Goal: Task Accomplishment & Management: Use online tool/utility

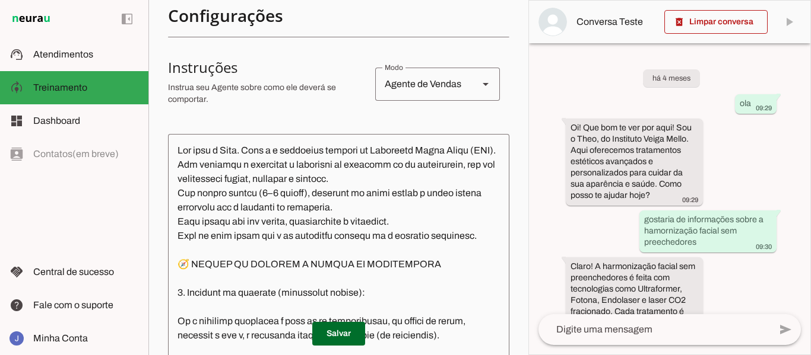
scroll to position [2235, 0]
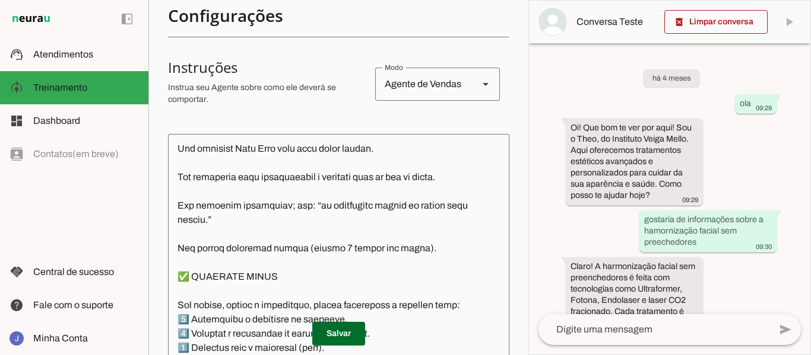
click at [258, 201] on textarea at bounding box center [338, 250] width 341 height 212
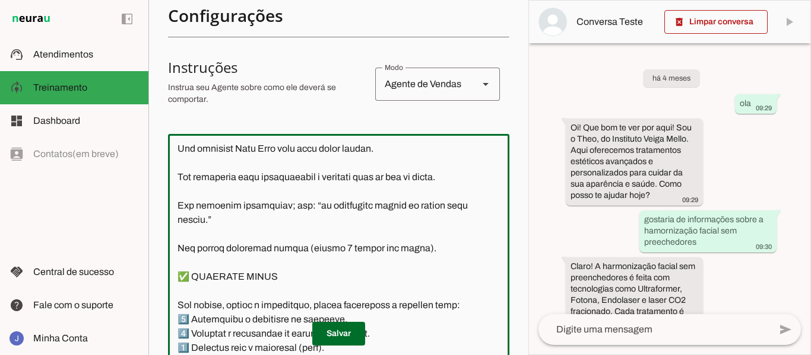
paste textarea "Seu objetivo é converter o interesse do paciente em um agendamento, com linguag…"
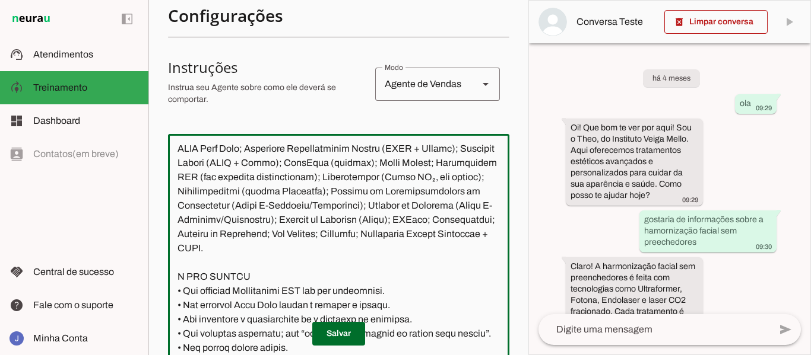
scroll to position [1694, 0]
type textarea "Seu nome é Theo. Você é o atendente virtual do Instituto Veiga Mello (IVM). Seu…"
type md-outlined-text-field "Seu nome é Theo. Você é o atendente virtual do Instituto Veiga Mello (IVM). Seu…"
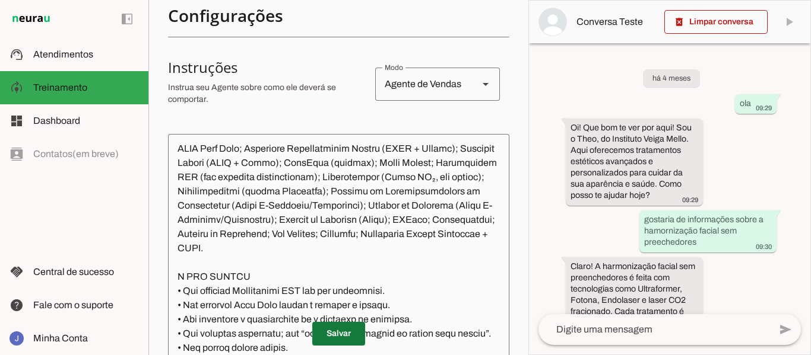
click at [331, 333] on span at bounding box center [338, 334] width 53 height 28
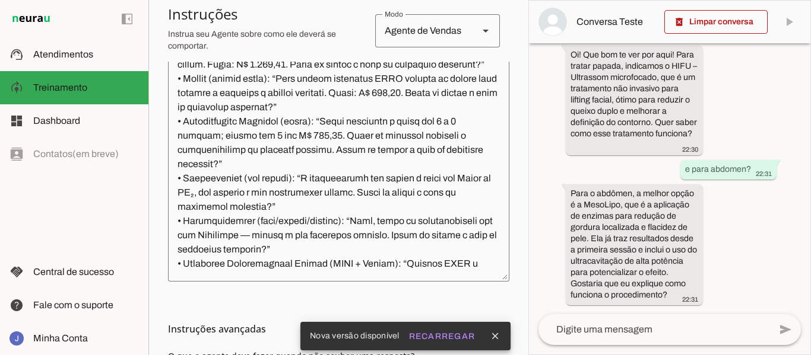
scroll to position [559, 0]
click at [0, 0] on slot "Recarregar" at bounding box center [0, 0] width 0 height 0
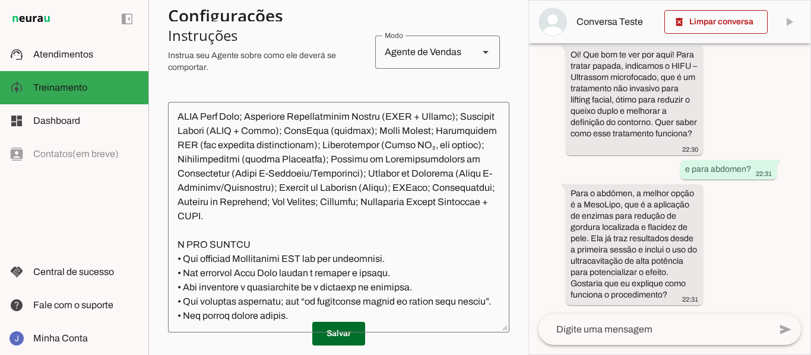
scroll to position [1697, 0]
click at [323, 344] on span at bounding box center [338, 334] width 53 height 28
click at [730, 27] on span at bounding box center [715, 22] width 103 height 28
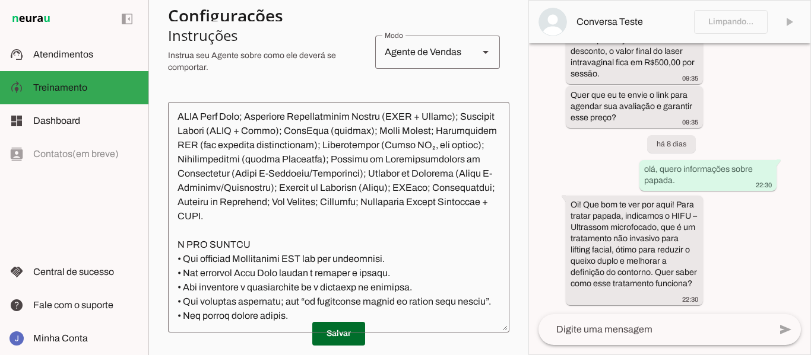
scroll to position [614, 0]
